Goal: Check status: Check status

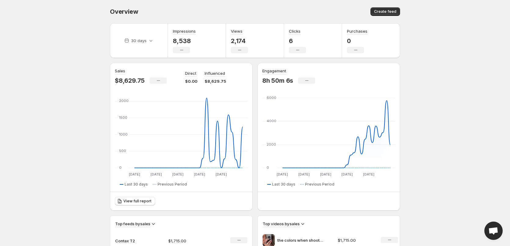
click at [64, 68] on body "Home Feeds Videos Subscription Settings Overview. This page is ready Overview C…" at bounding box center [255, 123] width 510 height 246
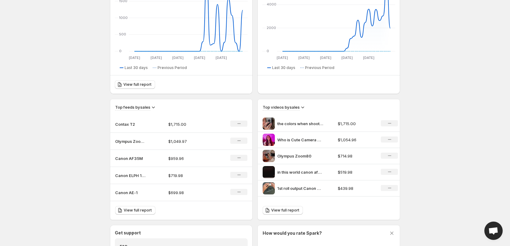
scroll to position [153, 0]
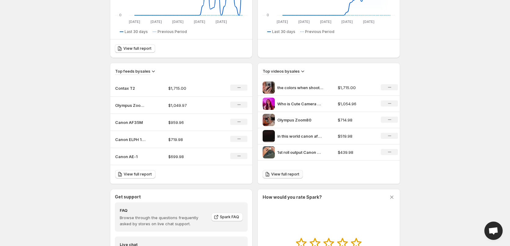
click at [286, 174] on span "View full report" at bounding box center [285, 174] width 28 height 5
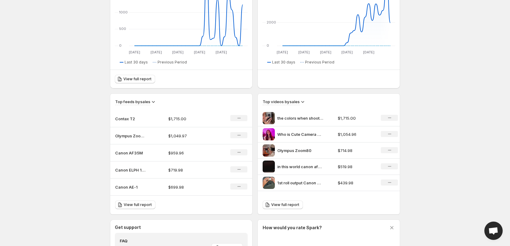
scroll to position [153, 0]
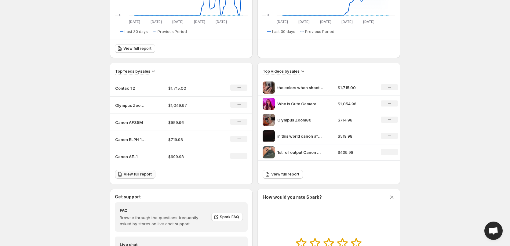
click at [129, 174] on span "View full report" at bounding box center [138, 174] width 28 height 5
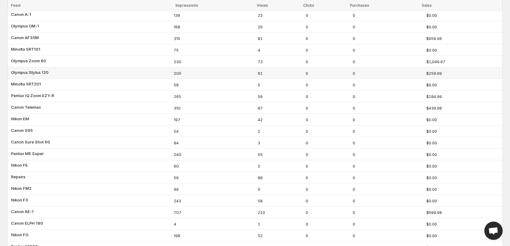
scroll to position [122, 0]
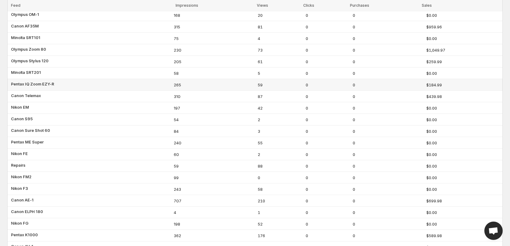
drag, startPoint x: 107, startPoint y: 96, endPoint x: 105, endPoint y: 86, distance: 10.8
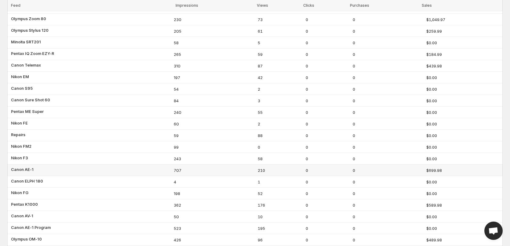
drag, startPoint x: 100, startPoint y: 103, endPoint x: 66, endPoint y: 167, distance: 72.6
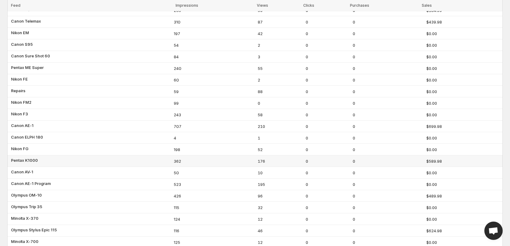
scroll to position [191, 0]
